Goal: Task Accomplishment & Management: Use online tool/utility

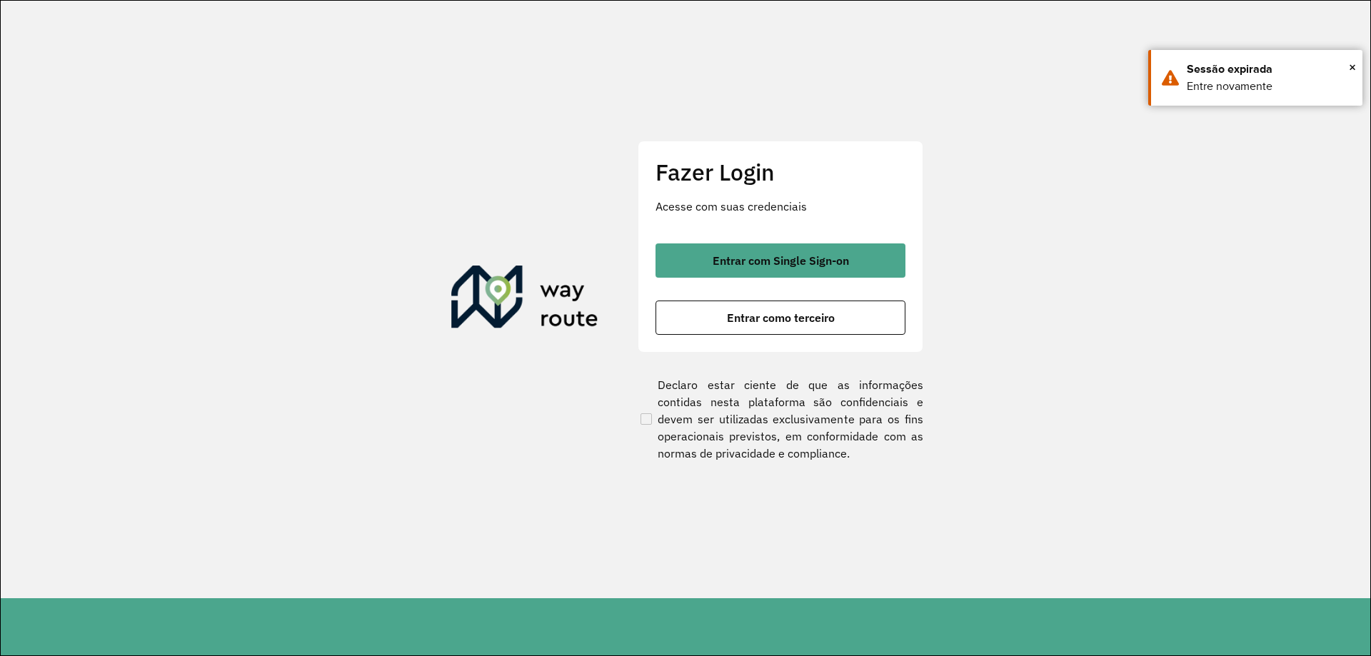
click at [772, 309] on button "Entrar como terceiro" at bounding box center [781, 318] width 250 height 34
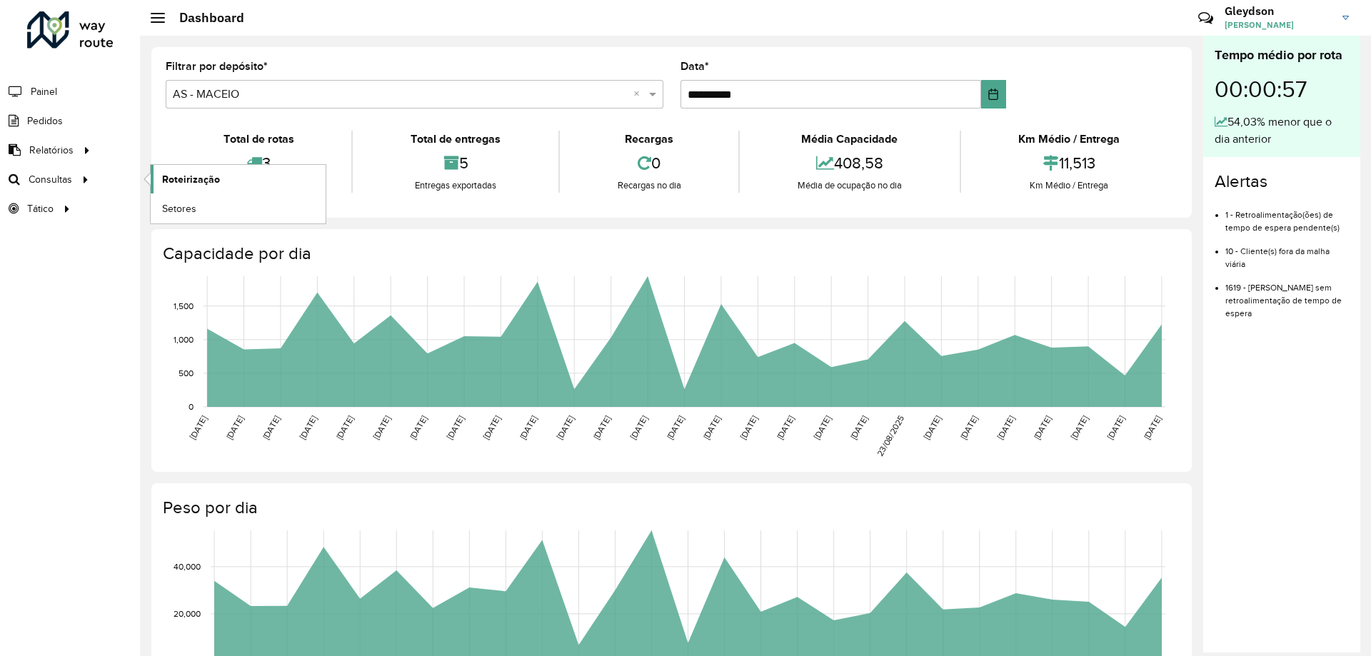
click at [206, 184] on span "Roteirização" at bounding box center [191, 179] width 58 height 15
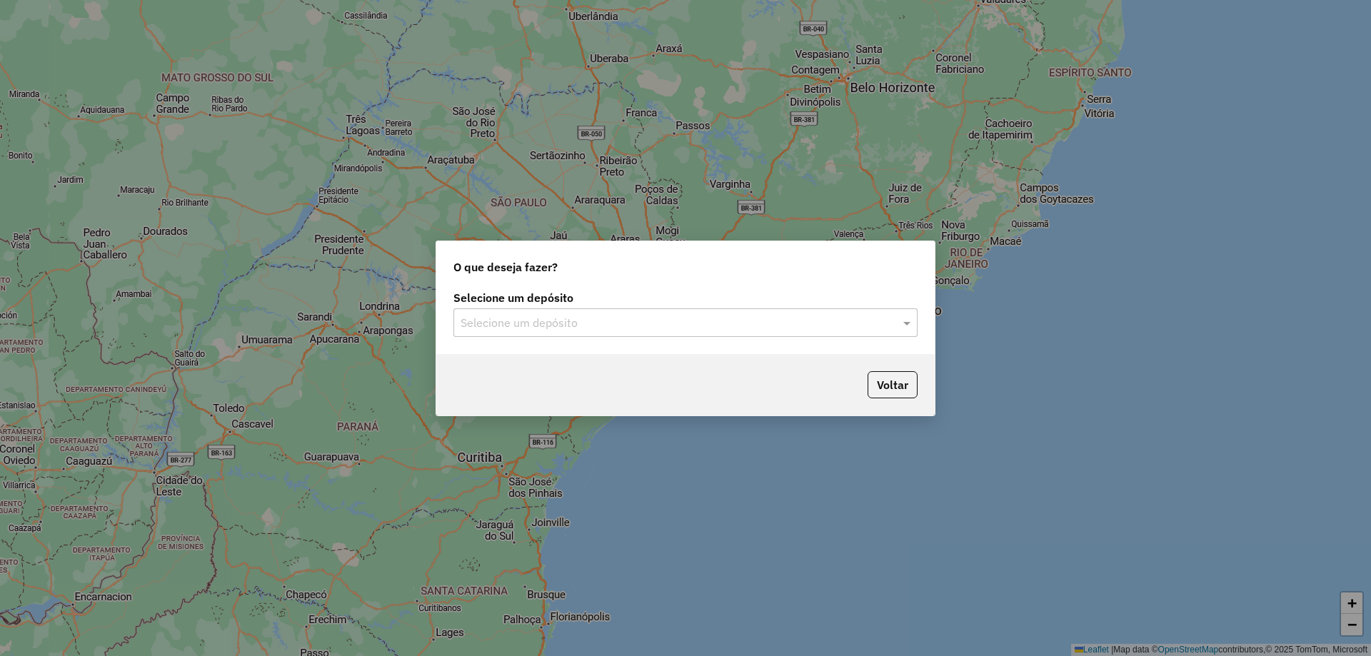
click at [706, 337] on div "Selecione um depósito Selecione um depósito" at bounding box center [685, 320] width 498 height 67
click at [706, 326] on input "text" at bounding box center [671, 323] width 421 height 17
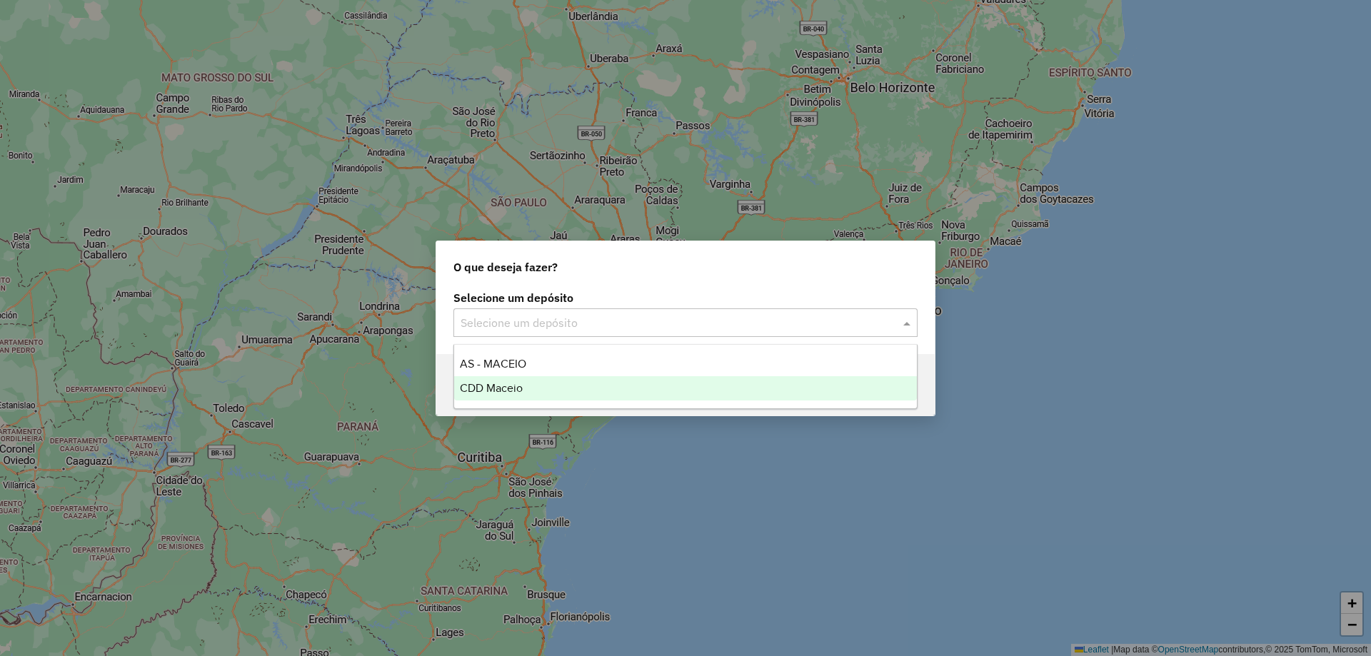
click at [572, 389] on div "CDD Maceio" at bounding box center [685, 388] width 463 height 24
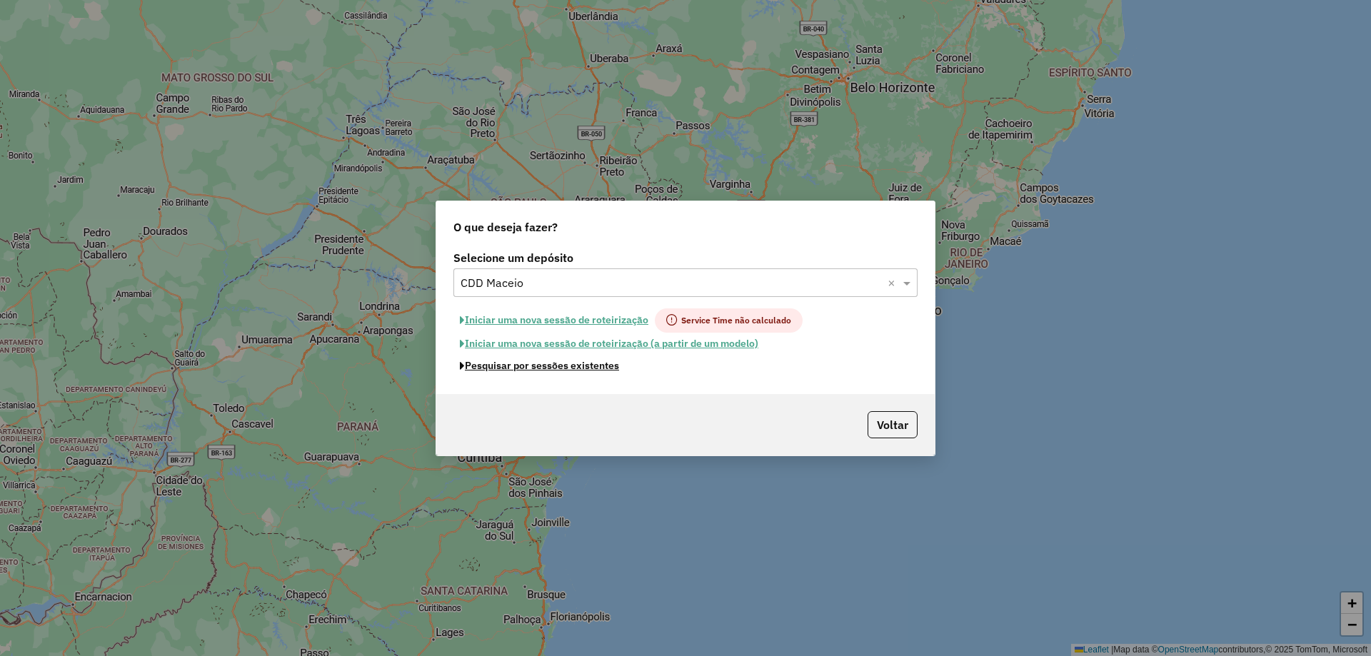
click at [555, 369] on button "Pesquisar por sessões existentes" at bounding box center [540, 366] width 172 height 22
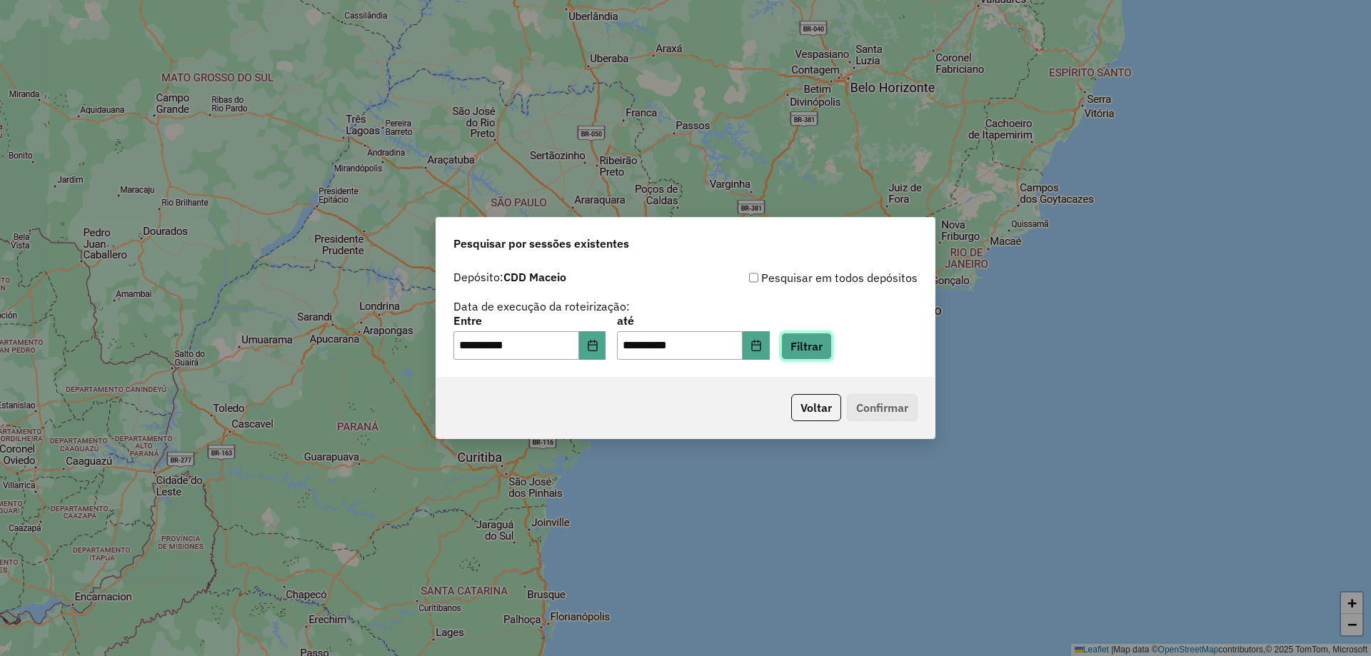
click at [830, 356] on button "Filtrar" at bounding box center [806, 346] width 51 height 27
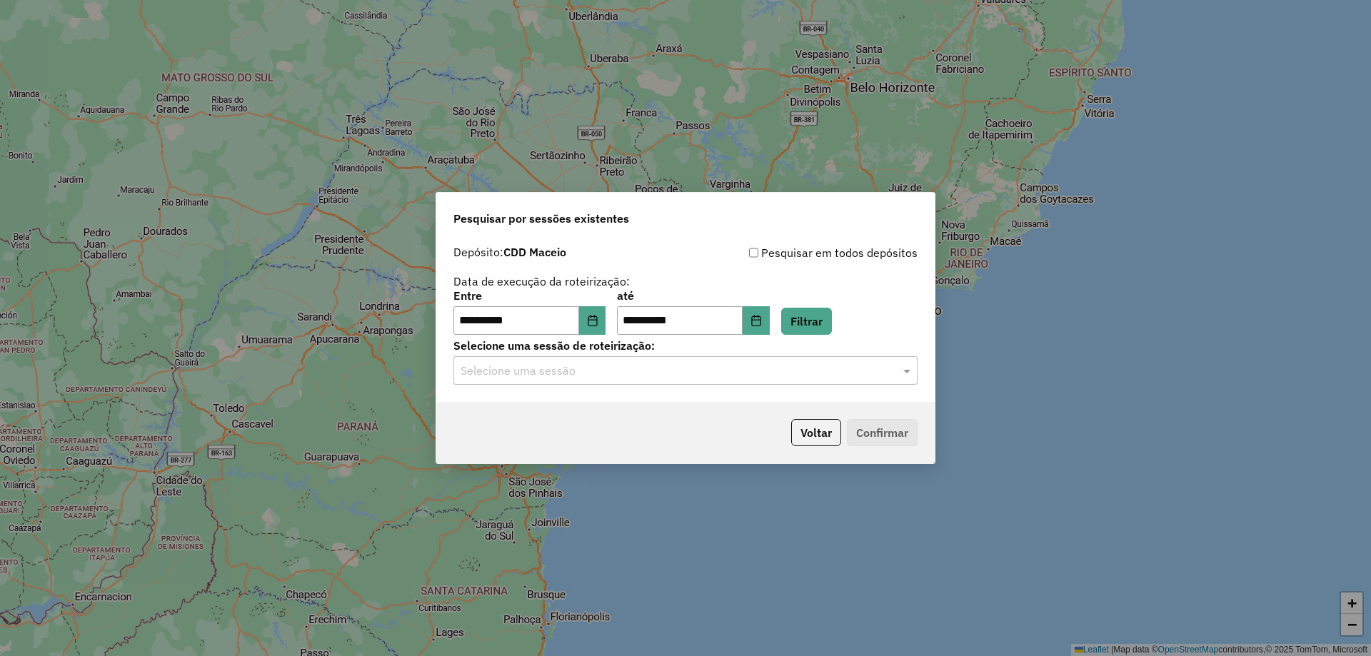
click at [625, 379] on input "text" at bounding box center [671, 371] width 421 height 17
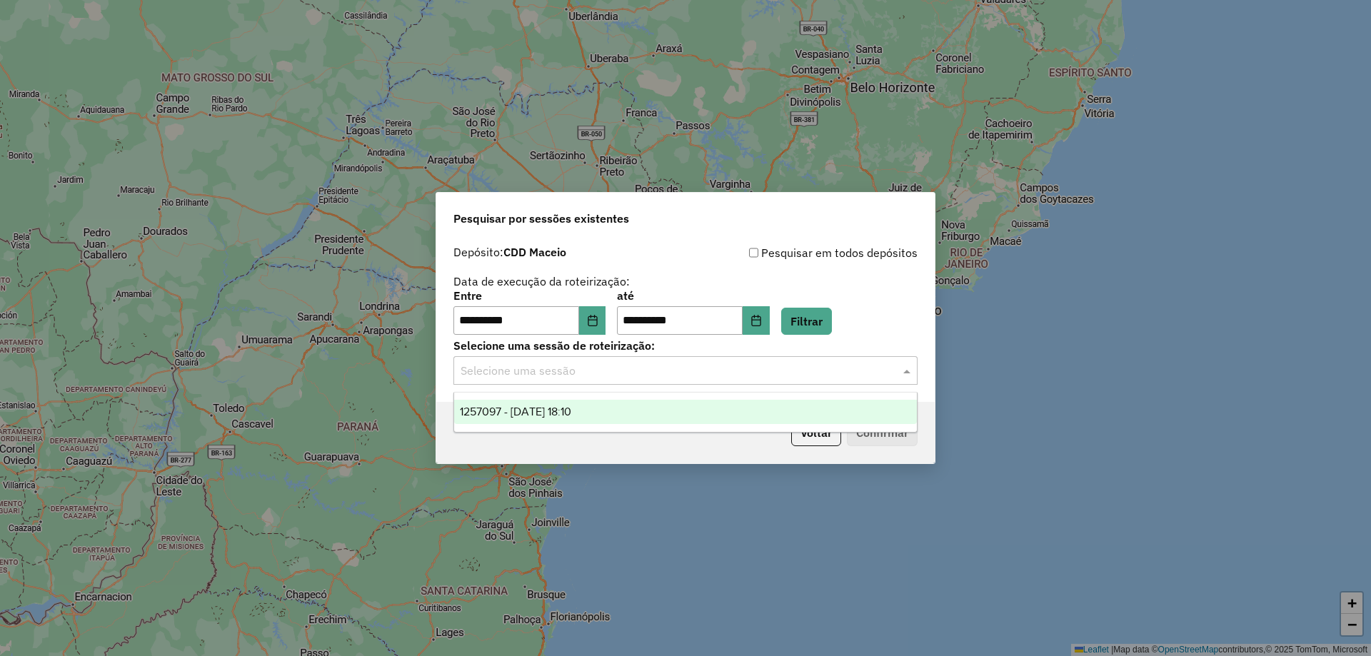
click at [602, 411] on div "1257097 - 01/09/2025 18:10" at bounding box center [685, 412] width 463 height 24
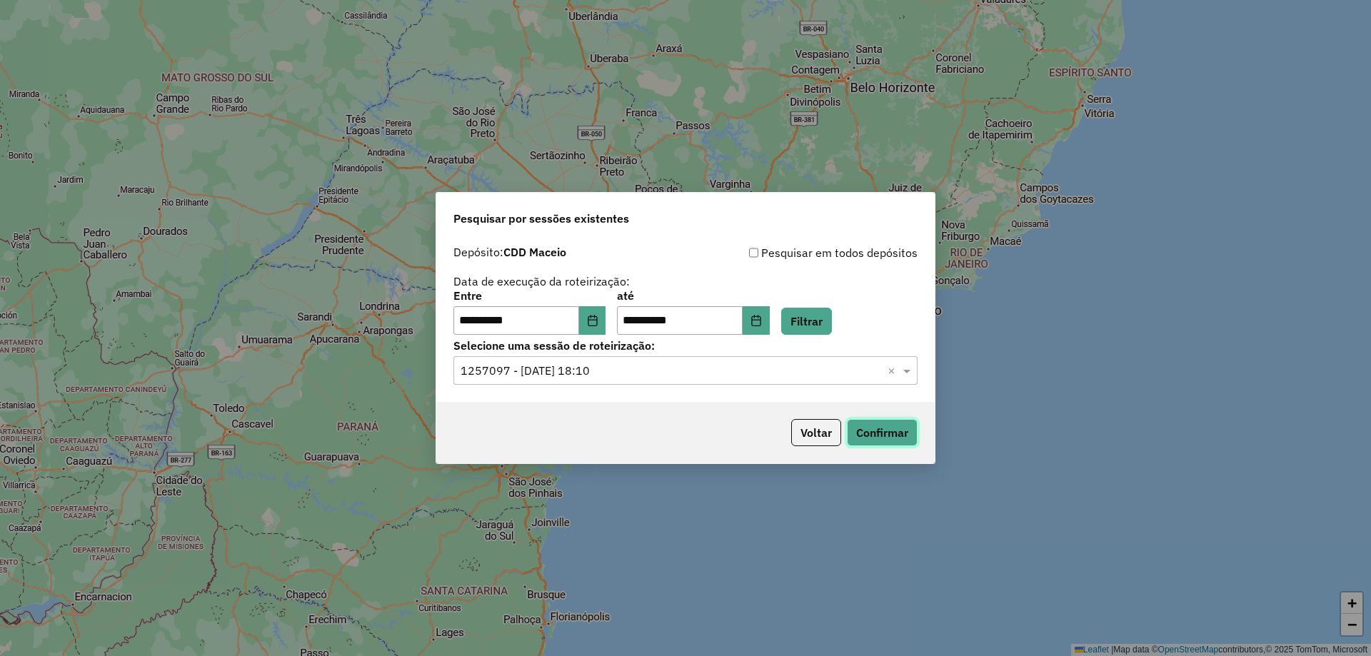
click at [883, 435] on button "Confirmar" at bounding box center [882, 432] width 71 height 27
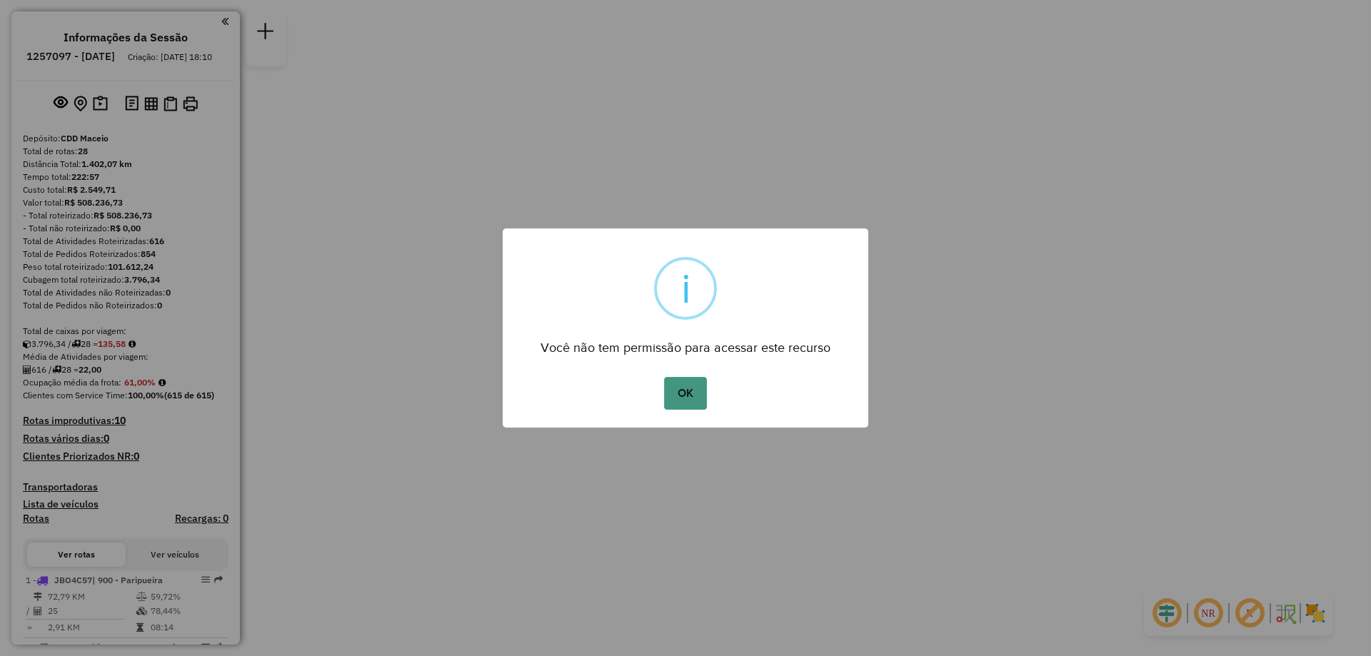
click at [692, 396] on button "OK" at bounding box center [685, 393] width 42 height 33
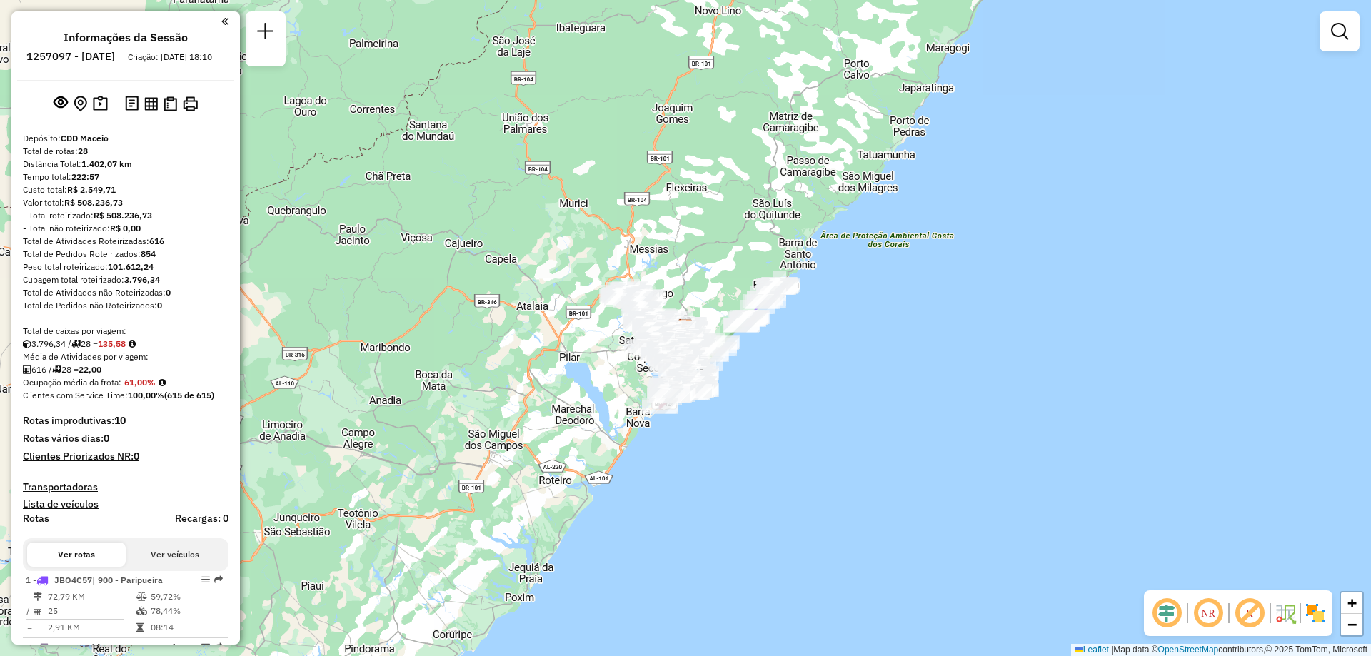
scroll to position [1312, 0]
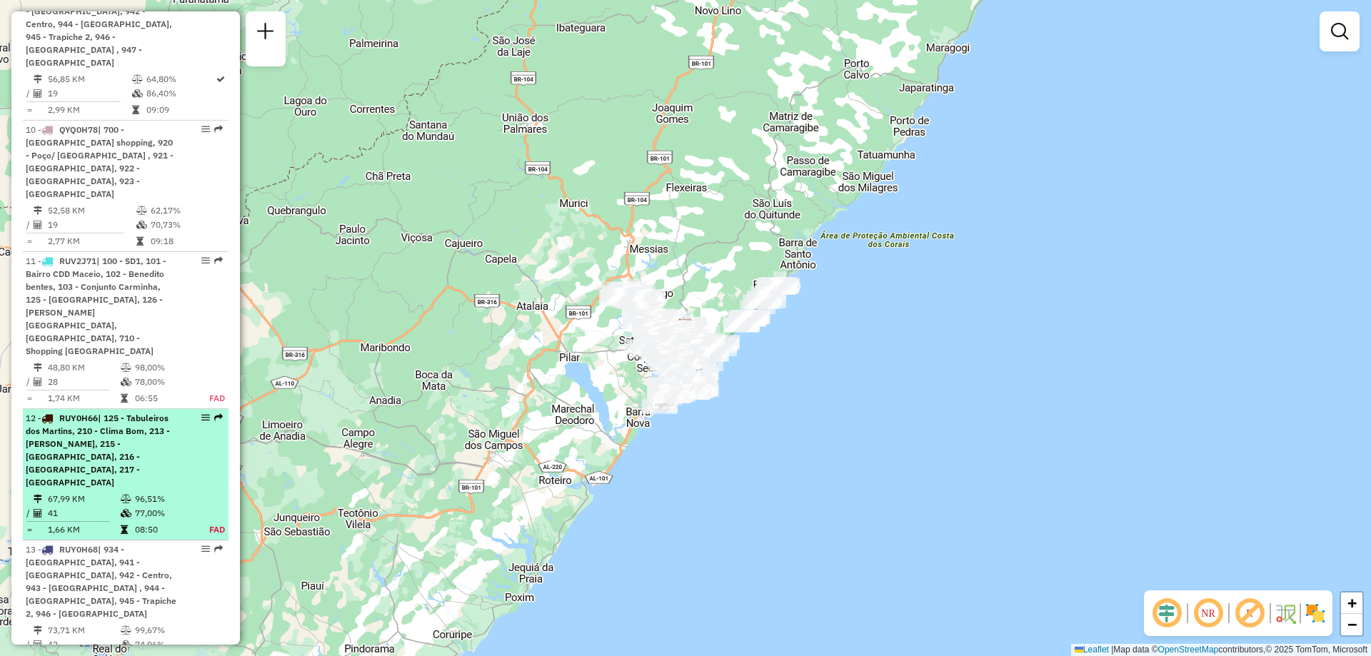
select select "**********"
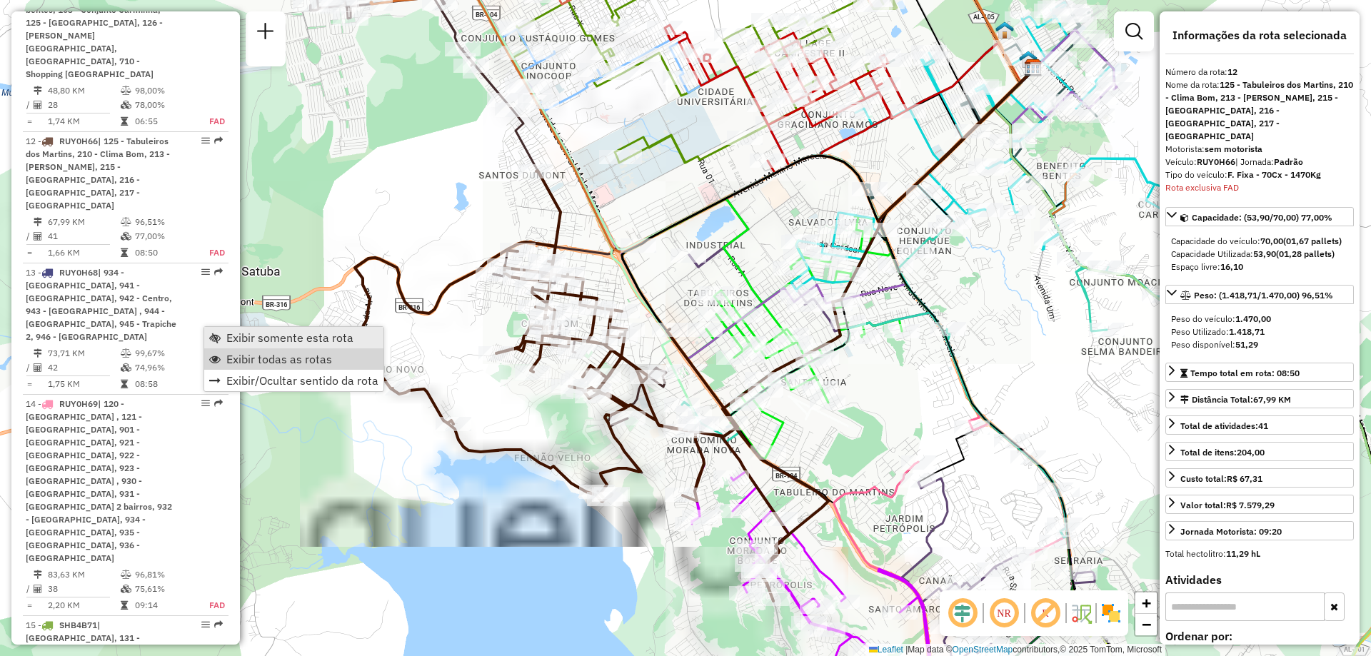
scroll to position [1620, 0]
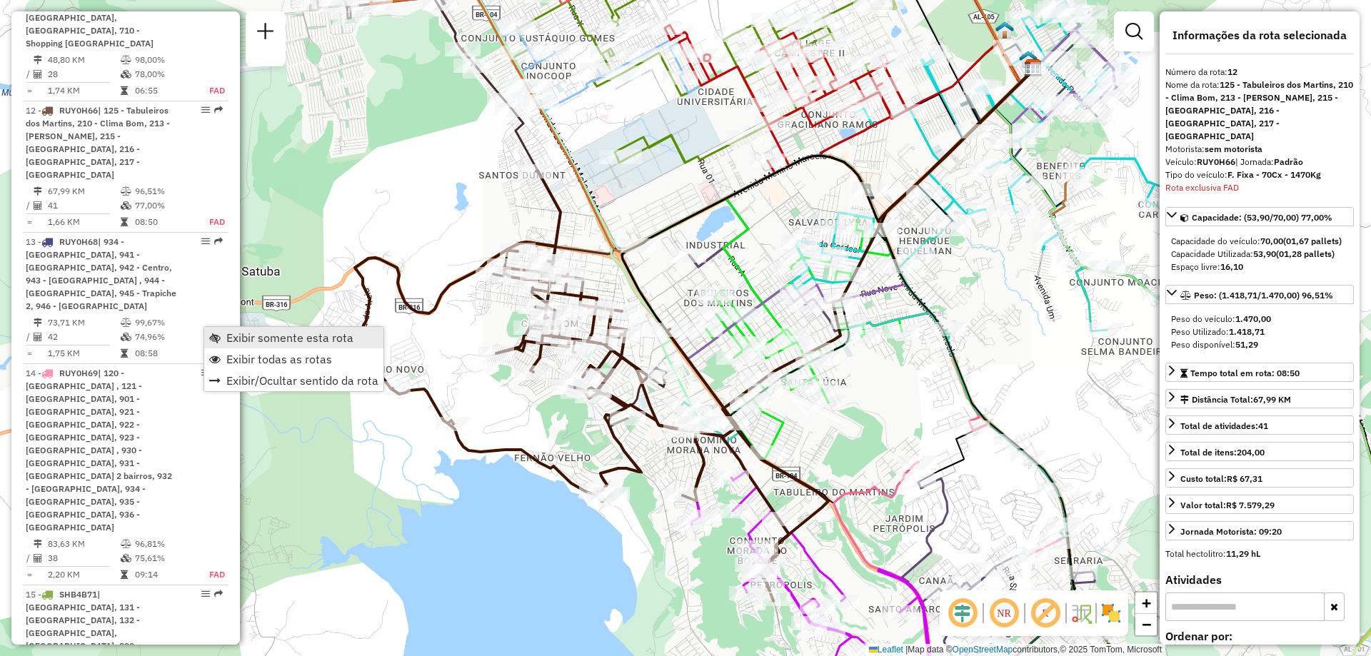
click at [277, 338] on span "Exibir somente esta rota" at bounding box center [289, 337] width 127 height 11
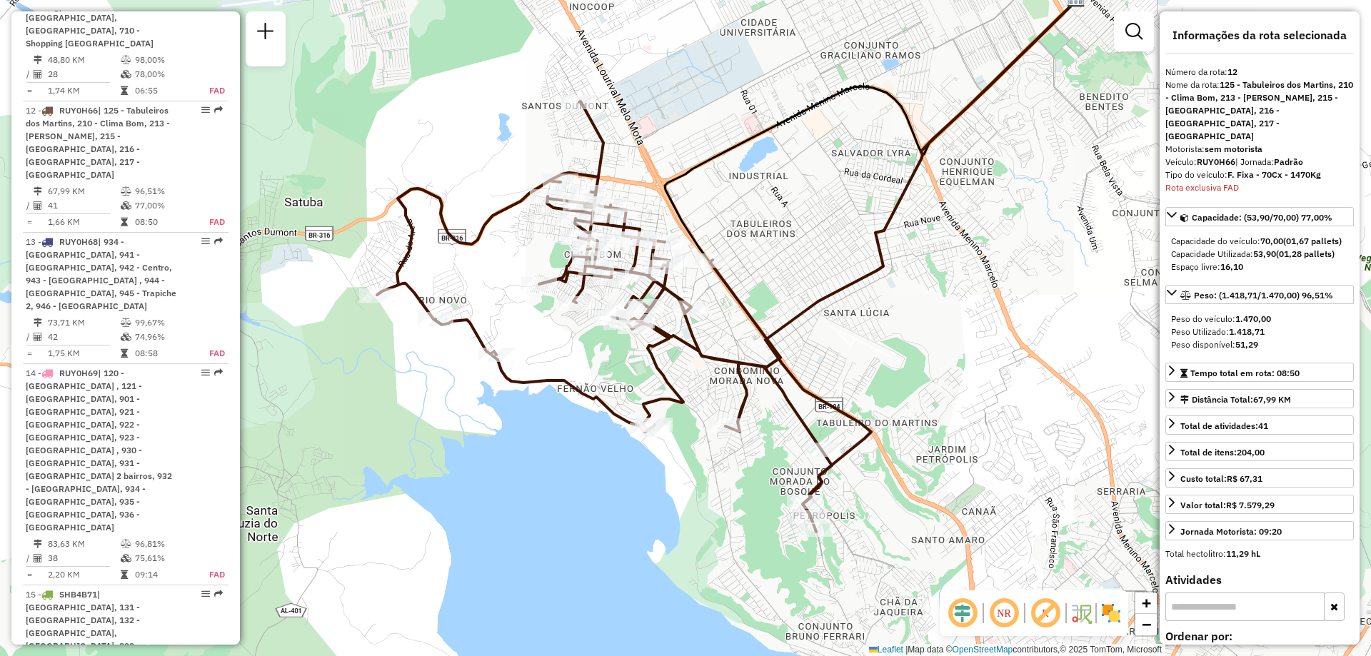
drag, startPoint x: 768, startPoint y: 334, endPoint x: 811, endPoint y: 264, distance: 81.5
click at [811, 264] on div "Janela de atendimento Grade de atendimento Capacidade Transportadoras Veículos …" at bounding box center [685, 328] width 1371 height 656
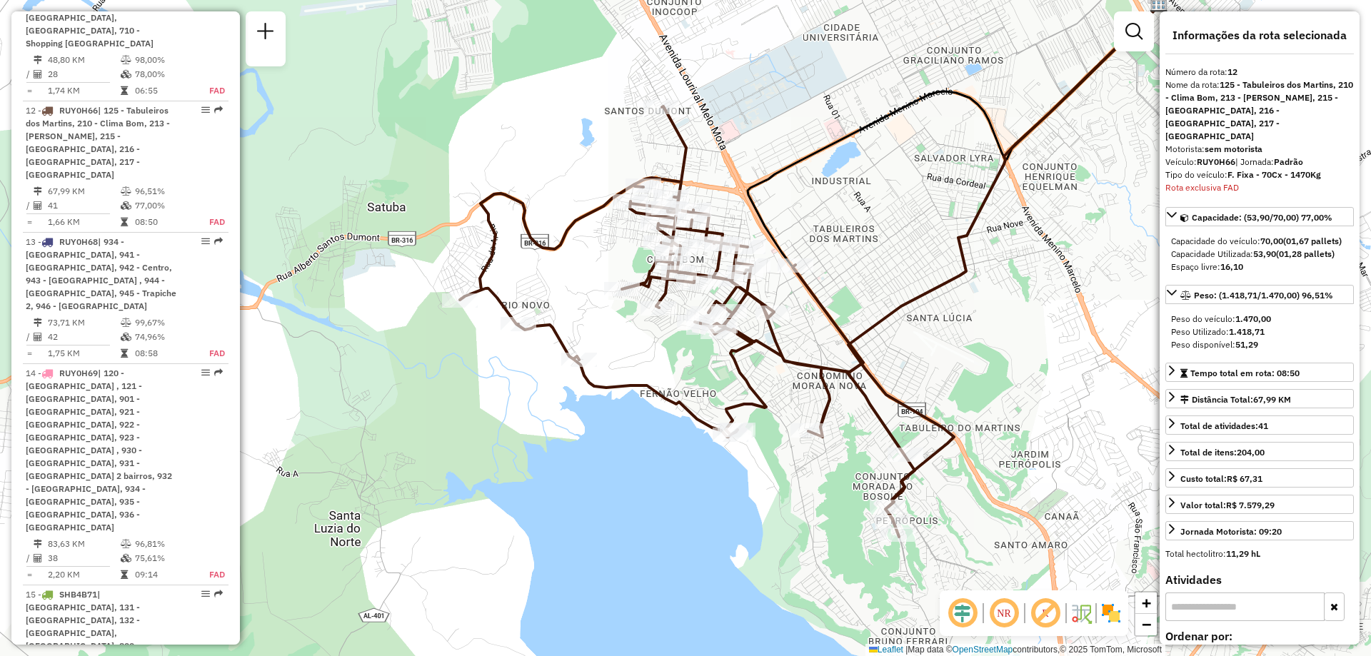
drag, startPoint x: 490, startPoint y: 286, endPoint x: 573, endPoint y: 291, distance: 83.0
click at [573, 291] on div "Janela de atendimento Grade de atendimento Capacidade Transportadoras Veículos …" at bounding box center [685, 328] width 1371 height 656
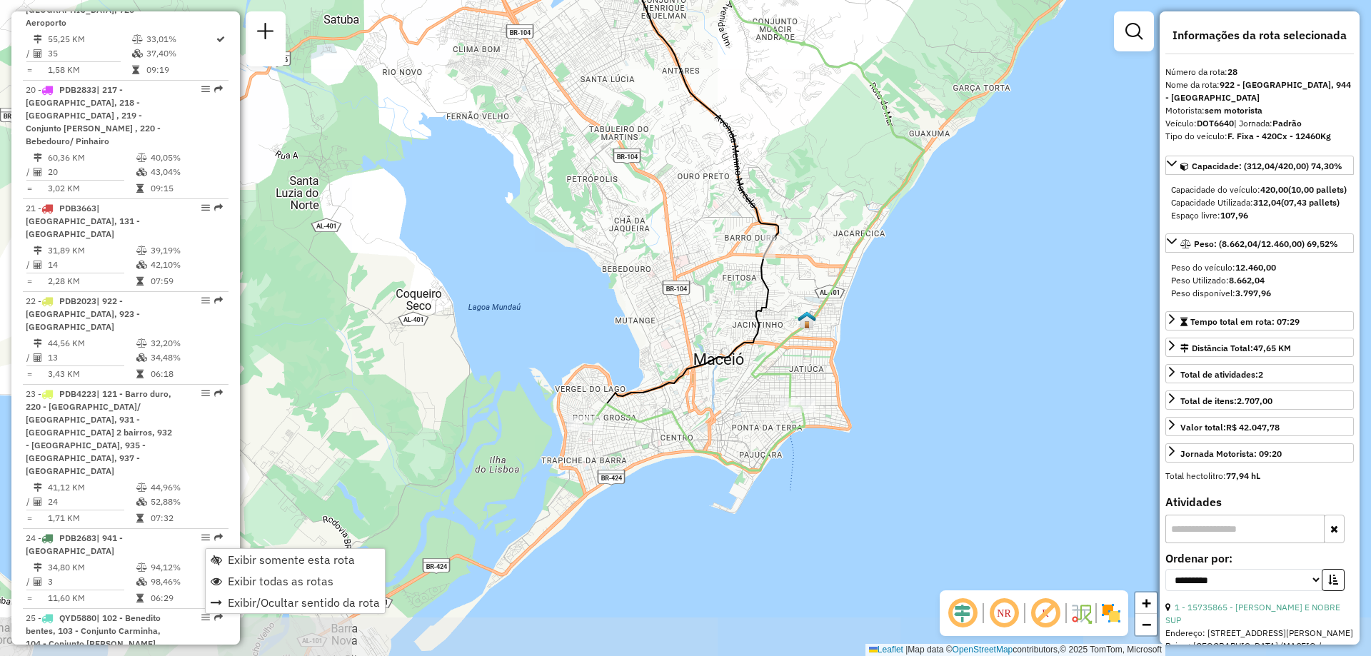
drag, startPoint x: 513, startPoint y: 399, endPoint x: 581, endPoint y: 263, distance: 151.7
click at [581, 263] on div "Janela de atendimento Grade de atendimento Capacidade Transportadoras Veículos …" at bounding box center [685, 328] width 1371 height 656
